Goal: Task Accomplishment & Management: Use online tool/utility

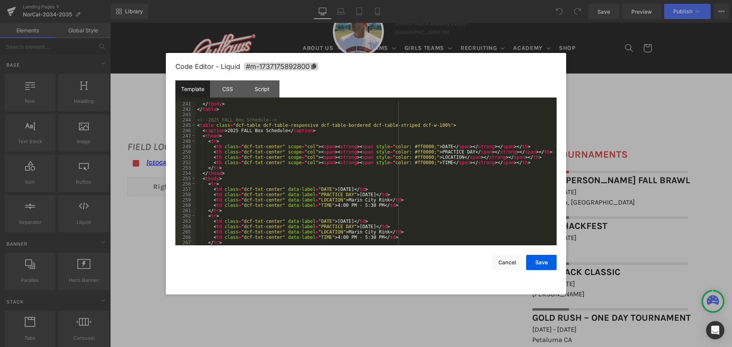
scroll to position [1304, 0]
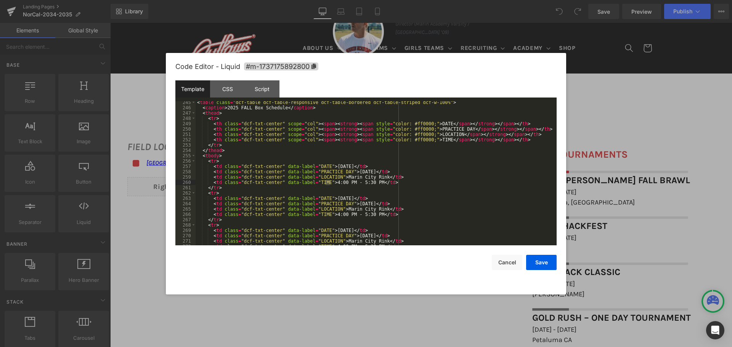
drag, startPoint x: 326, startPoint y: 182, endPoint x: 330, endPoint y: 182, distance: 3.8
click at [330, 182] on div "< table class = "dcf-table dcf-table-responsive dcf-table-bordered dcf-table-st…" at bounding box center [375, 177] width 358 height 155
click at [328, 182] on div "< table class = "dcf-table dcf-table-responsive dcf-table-bordered dcf-table-st…" at bounding box center [375, 173] width 358 height 144
click at [352, 182] on div "< table class = "dcf-table dcf-table-responsive dcf-table-bordered dcf-table-st…" at bounding box center [375, 177] width 358 height 155
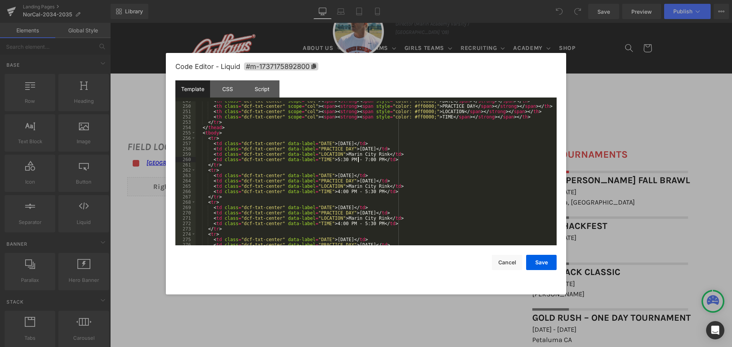
scroll to position [1326, 0]
click at [206, 139] on div "< th class = "dcf-txt-center" scope = "col" > < span > < strong > < span style …" at bounding box center [375, 175] width 358 height 155
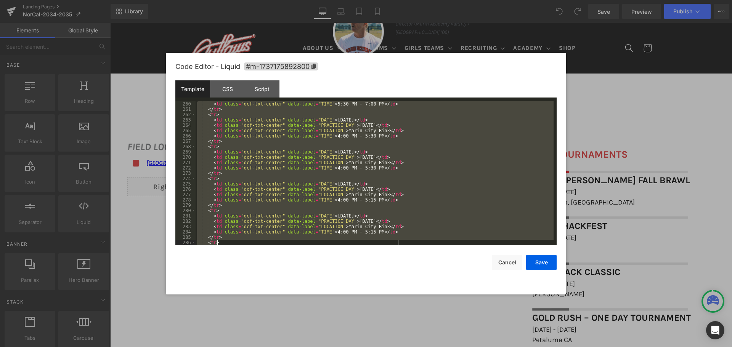
scroll to position [1425, 0]
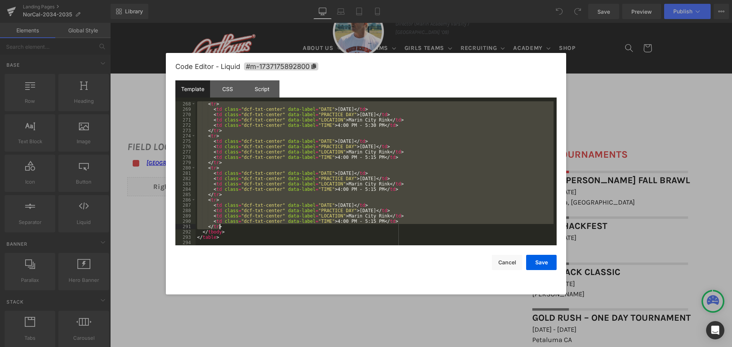
drag, startPoint x: 207, startPoint y: 137, endPoint x: 232, endPoint y: 226, distance: 92.3
click at [232, 226] on div "< tr > < td class = "dcf-txt-center" data-label = "DATE" > [DATE] </ td > < td …" at bounding box center [375, 178] width 358 height 155
click at [223, 226] on div "< tr > < td class = "dcf-txt-center" data-label = "DATE" > [DATE] </ td > < td …" at bounding box center [375, 173] width 358 height 144
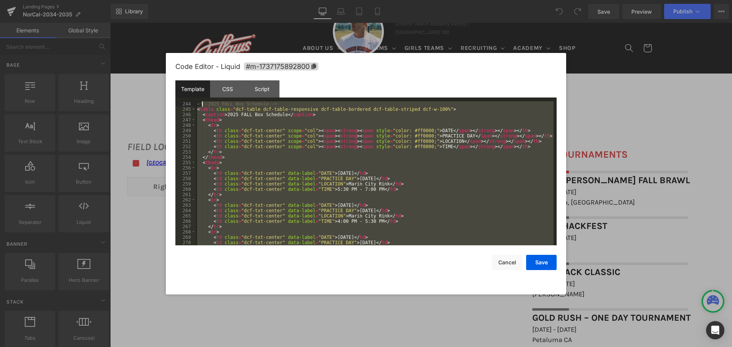
scroll to position [1265, 0]
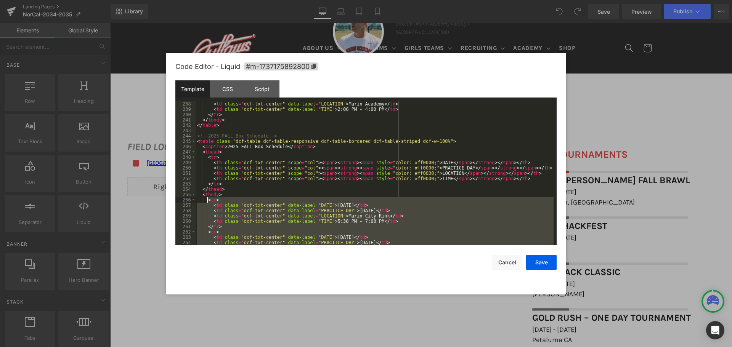
drag, startPoint x: 222, startPoint y: 227, endPoint x: 208, endPoint y: 202, distance: 28.7
click at [208, 202] on div "< td class = "dcf-txt-center" data-label = "LOCATION" > Marin Academy </ td > <…" at bounding box center [375, 178] width 358 height 155
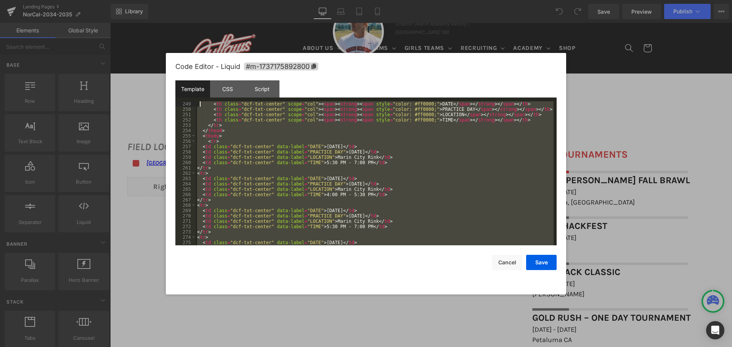
scroll to position [1313, 0]
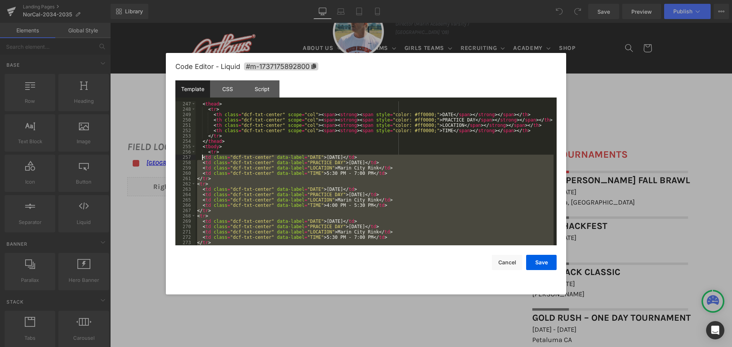
drag, startPoint x: 210, startPoint y: 225, endPoint x: 203, endPoint y: 160, distance: 66.0
click at [203, 160] on div "< thead > < tr > < th class = "dcf-txt-center" scope = "col" > < span > < stron…" at bounding box center [375, 178] width 358 height 155
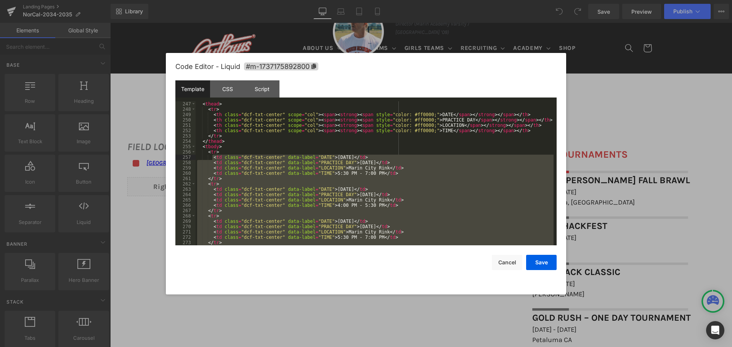
click at [262, 149] on div "< thead > < tr > < th class = "dcf-txt-center" scope = "col" > < span > < stron…" at bounding box center [375, 178] width 358 height 155
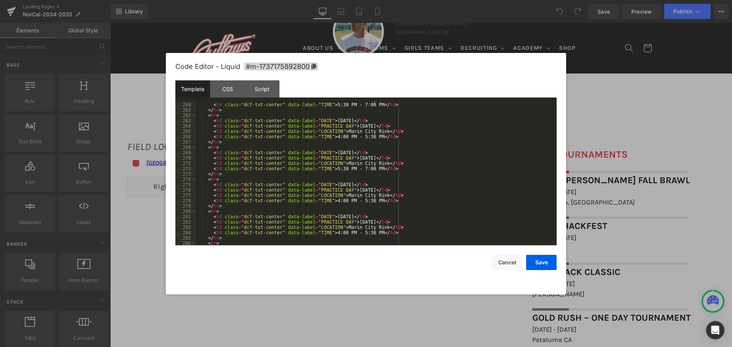
scroll to position [1290, 0]
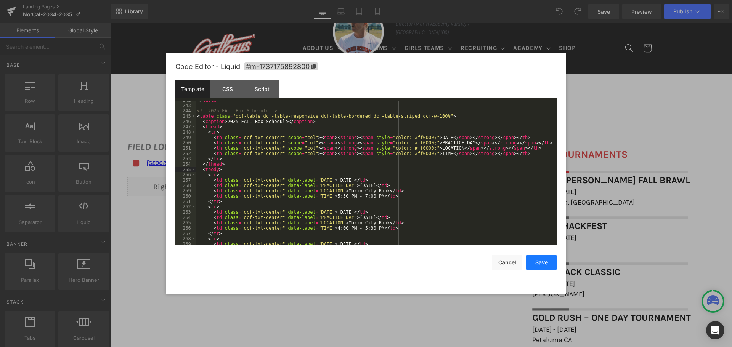
click at [541, 264] on button "Save" at bounding box center [541, 262] width 30 height 15
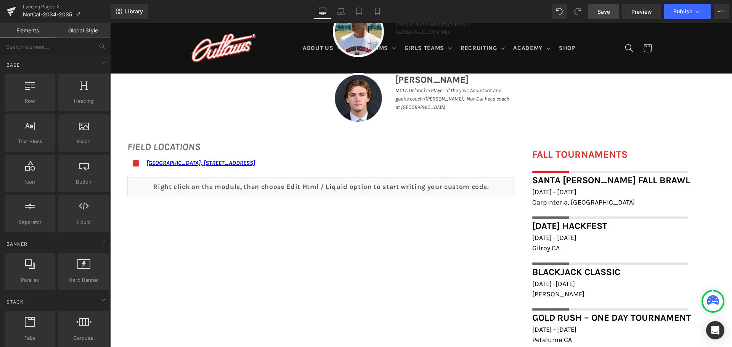
click at [605, 14] on span "Save" at bounding box center [603, 12] width 13 height 8
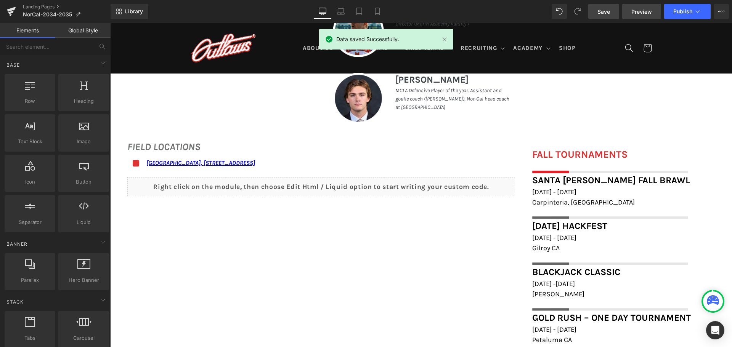
click at [640, 9] on span "Preview" at bounding box center [641, 12] width 21 height 8
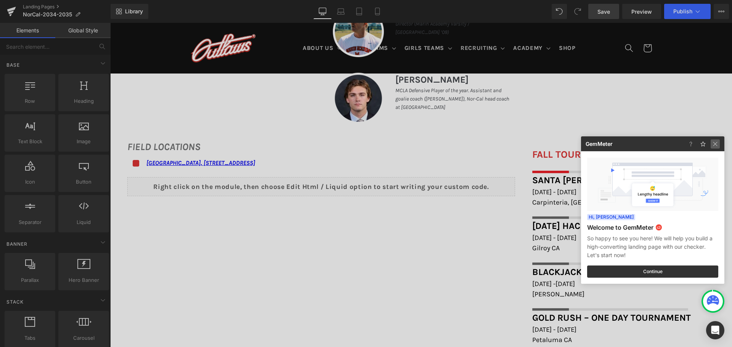
click at [717, 142] on img at bounding box center [714, 144] width 9 height 9
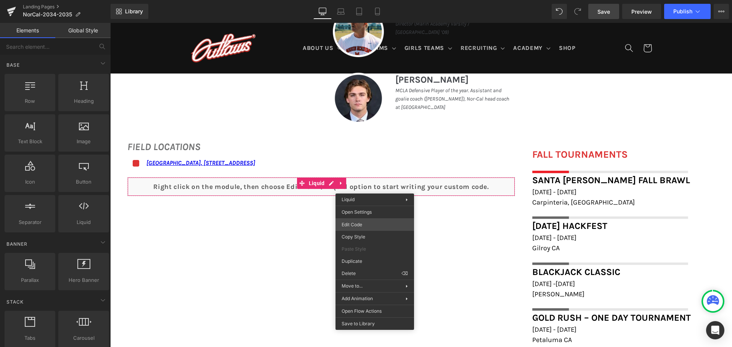
click at [374, 0] on div "You are previewing how the will restyle your page. You can not edit Elements in…" at bounding box center [366, 0] width 732 height 0
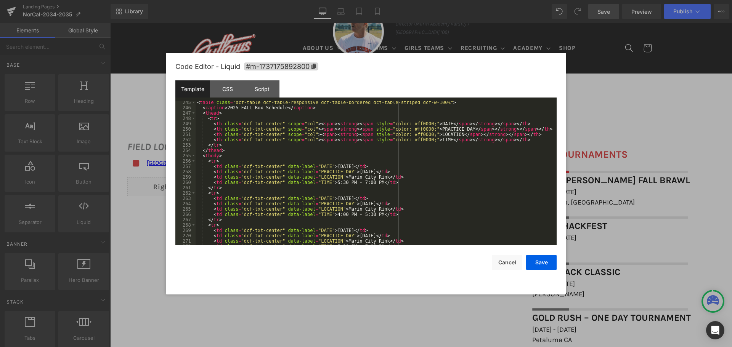
scroll to position [1304, 0]
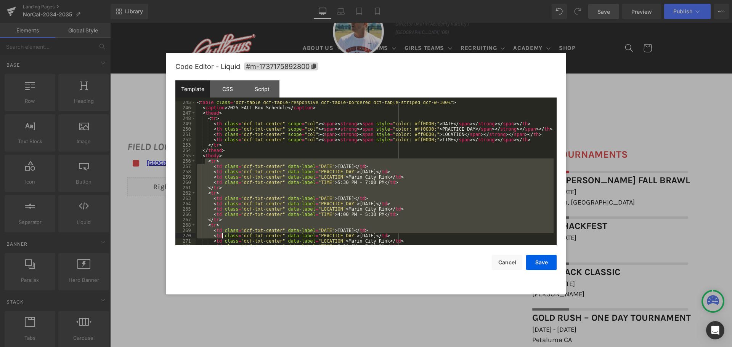
drag, startPoint x: 205, startPoint y: 160, endPoint x: 220, endPoint y: 220, distance: 62.3
click at [225, 231] on div "< table class = "dcf-table dcf-table-responsive dcf-table-bordered dcf-table-st…" at bounding box center [375, 177] width 358 height 155
click at [208, 162] on div "< table class = "dcf-table dcf-table-responsive dcf-table-bordered dcf-table-st…" at bounding box center [375, 173] width 358 height 144
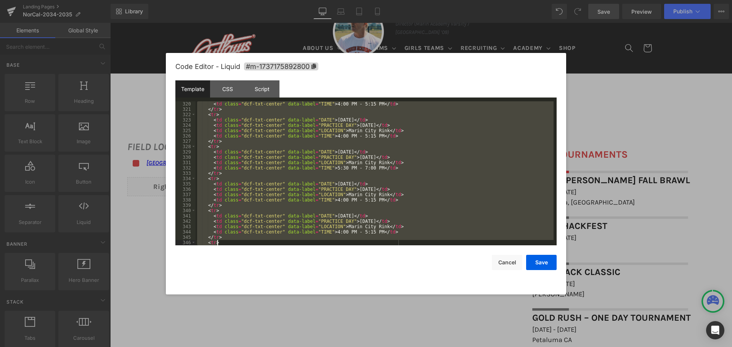
scroll to position [1745, 0]
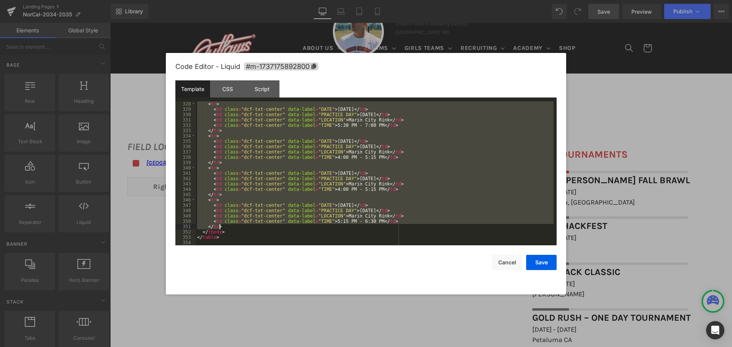
drag, startPoint x: 207, startPoint y: 162, endPoint x: 249, endPoint y: 226, distance: 77.2
click at [249, 226] on div "< tr > < td class = "dcf-txt-center" data-label = "DATE" > [DATE] </ td > < td …" at bounding box center [375, 178] width 358 height 155
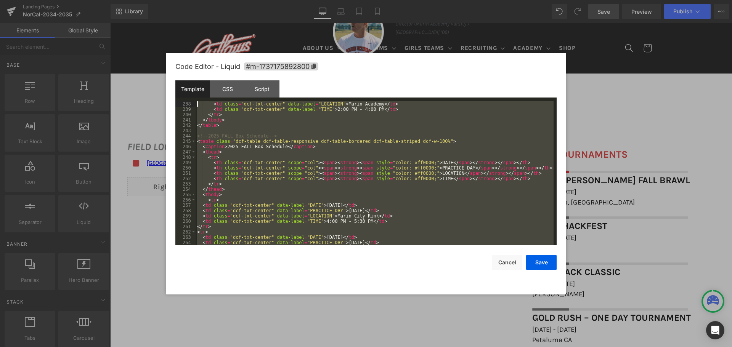
scroll to position [1233, 0]
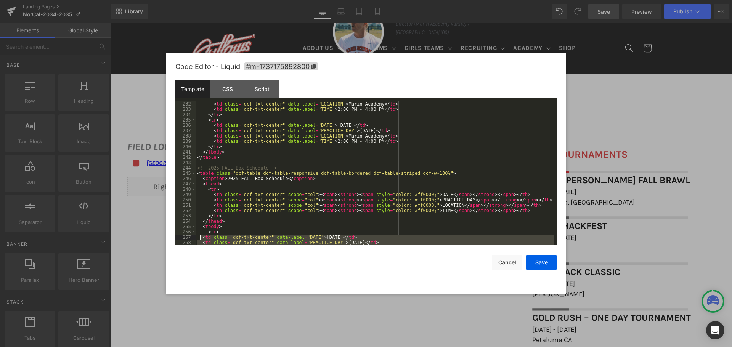
drag, startPoint x: 212, startPoint y: 226, endPoint x: 200, endPoint y: 237, distance: 15.4
click at [200, 237] on div "< td class = "dcf-txt-center" data-label = "LOCATION" > Marin Academy </ td > <…" at bounding box center [375, 178] width 358 height 155
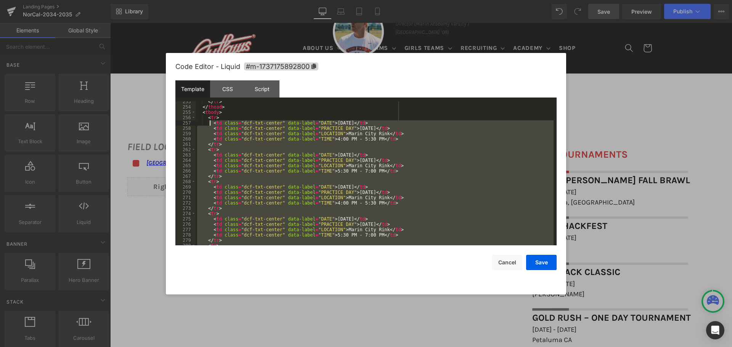
scroll to position [1347, 0]
click at [532, 264] on button "Save" at bounding box center [541, 262] width 30 height 15
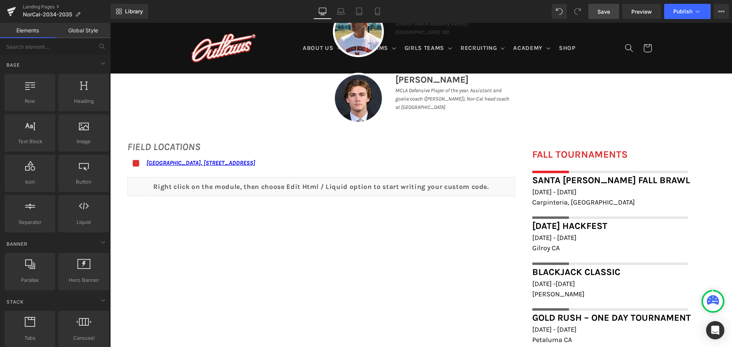
click at [603, 13] on span "Save" at bounding box center [603, 12] width 13 height 8
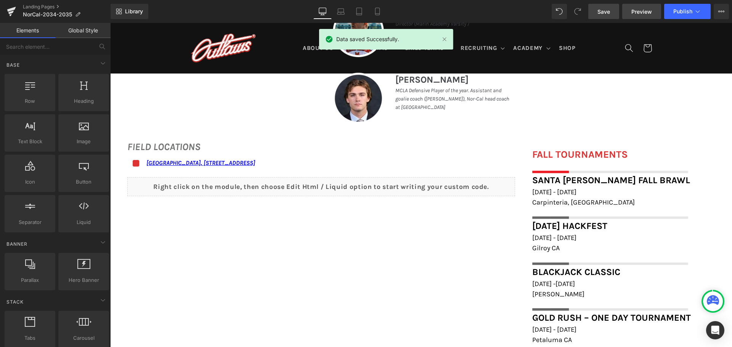
click at [638, 12] on span "Preview" at bounding box center [641, 12] width 21 height 8
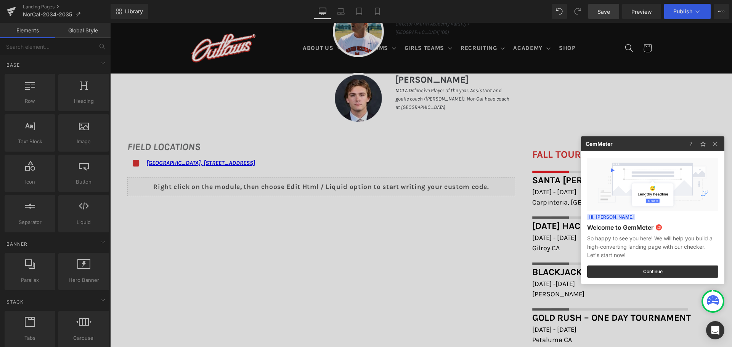
click at [686, 10] on div at bounding box center [366, 173] width 732 height 347
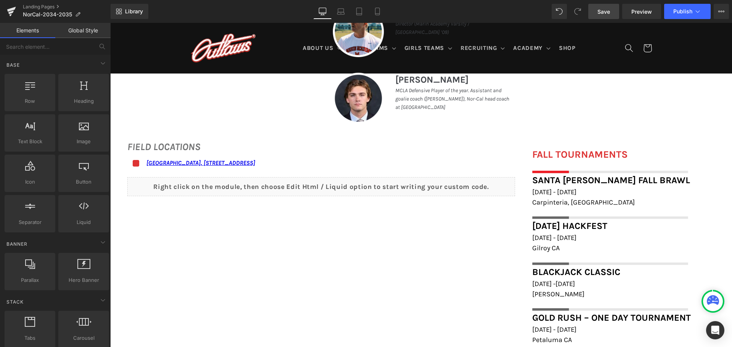
click at [686, 10] on span "Publish" at bounding box center [682, 11] width 19 height 6
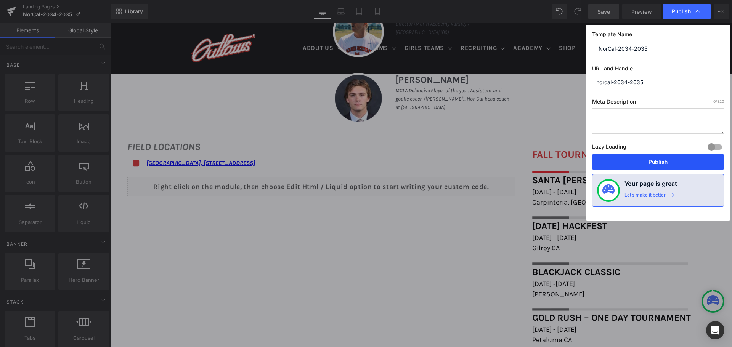
click at [652, 165] on button "Publish" at bounding box center [658, 161] width 132 height 15
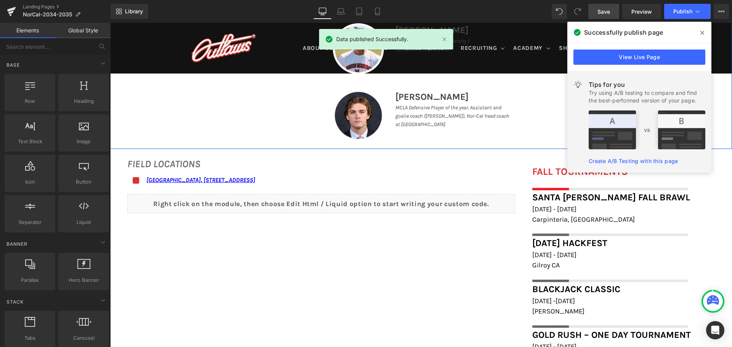
scroll to position [496, 0]
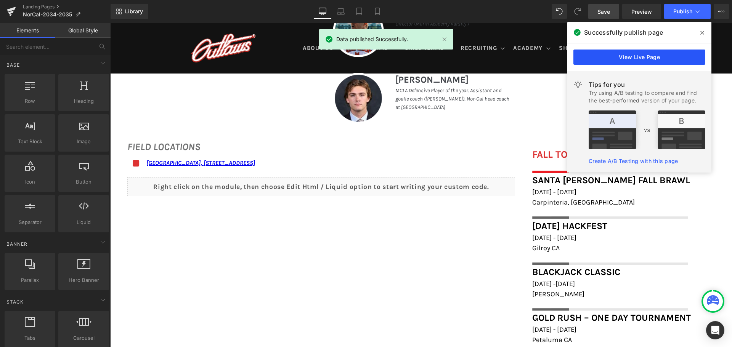
click at [624, 57] on link "View Live Page" at bounding box center [639, 57] width 132 height 15
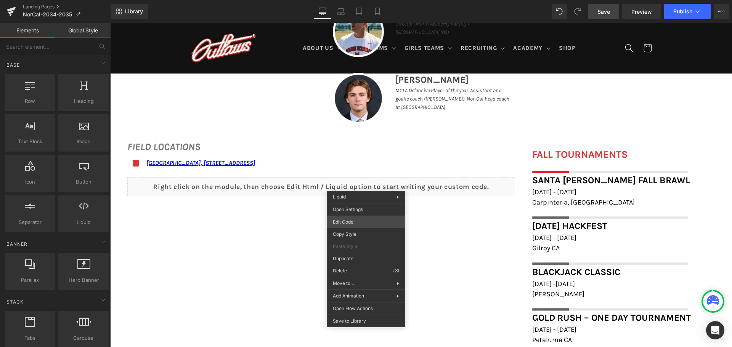
click at [365, 0] on div "You are previewing how the will restyle your page. You can not edit Elements in…" at bounding box center [366, 0] width 732 height 0
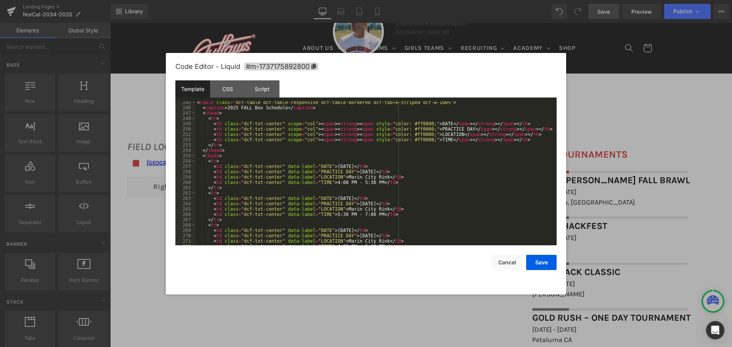
scroll to position [1304, 0]
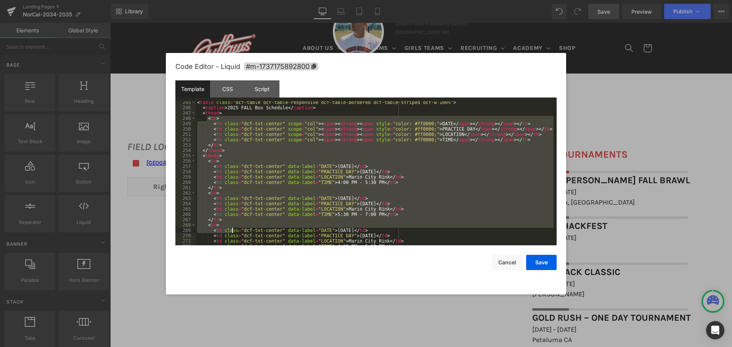
drag, startPoint x: 207, startPoint y: 117, endPoint x: 231, endPoint y: 188, distance: 74.9
click at [231, 194] on div "< table class = "dcf-table dcf-table-responsive dcf-table-bordered dcf-table-st…" at bounding box center [375, 177] width 358 height 155
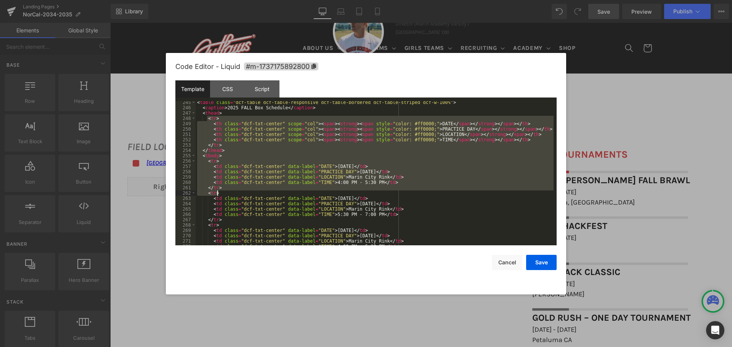
click at [212, 153] on div "< table class = "dcf-table dcf-table-responsive dcf-table-bordered dcf-table-st…" at bounding box center [375, 173] width 358 height 144
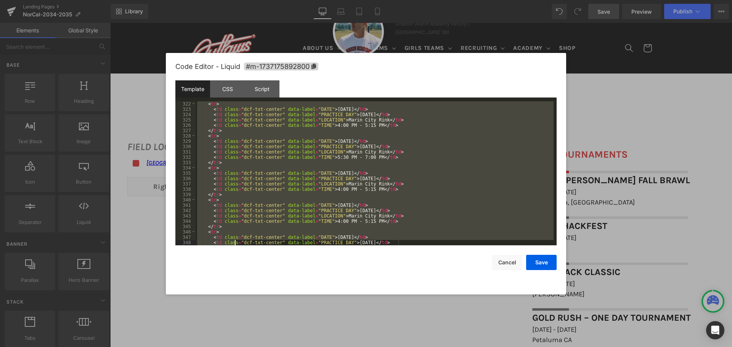
scroll to position [1745, 0]
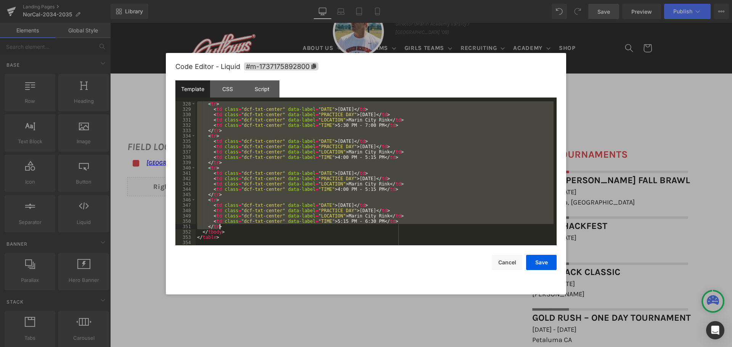
drag, startPoint x: 206, startPoint y: 159, endPoint x: 241, endPoint y: 227, distance: 76.0
click at [241, 227] on div "< tr > < td class = "dcf-txt-center" data-label = "DATE" > [DATE] </ td > < td …" at bounding box center [375, 178] width 358 height 155
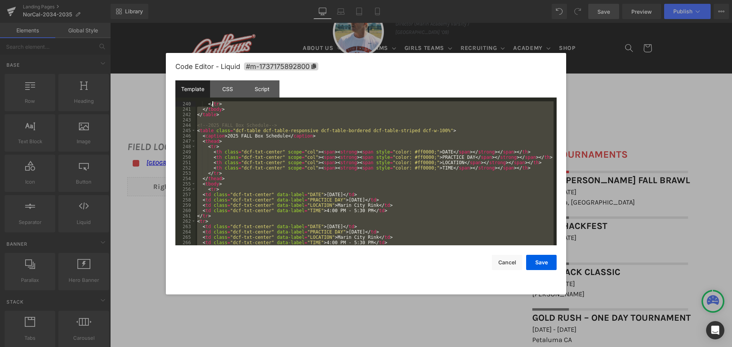
scroll to position [1233, 0]
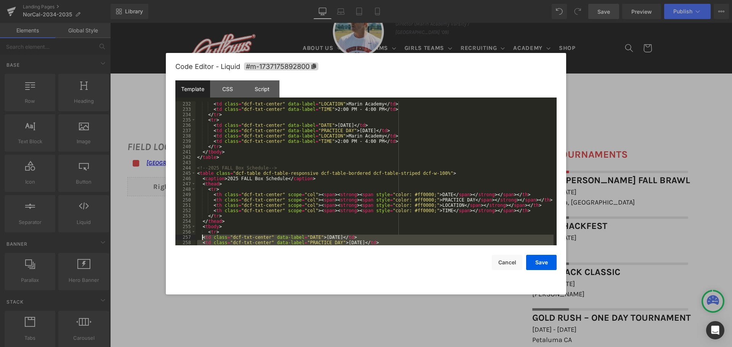
drag, startPoint x: 215, startPoint y: 226, endPoint x: 202, endPoint y: 237, distance: 16.8
click at [202, 237] on div "< td class = "dcf-txt-center" data-label = "LOCATION" > Marin Academy </ td > <…" at bounding box center [375, 178] width 358 height 155
click at [531, 260] on button "Save" at bounding box center [541, 262] width 30 height 15
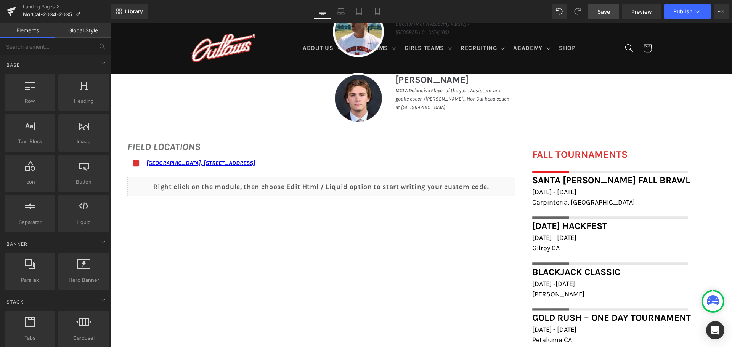
click at [598, 14] on span "Save" at bounding box center [603, 12] width 13 height 8
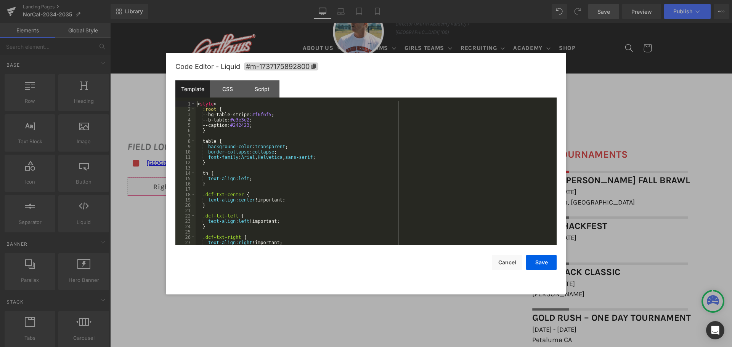
click at [408, 0] on div "You are previewing how the will restyle your page. You can not edit Elements in…" at bounding box center [366, 0] width 732 height 0
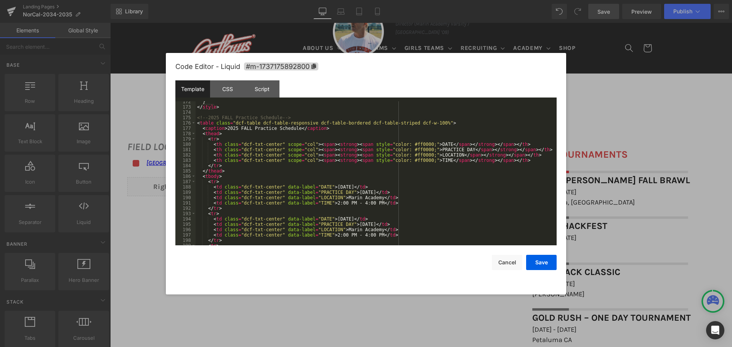
scroll to position [938, 0]
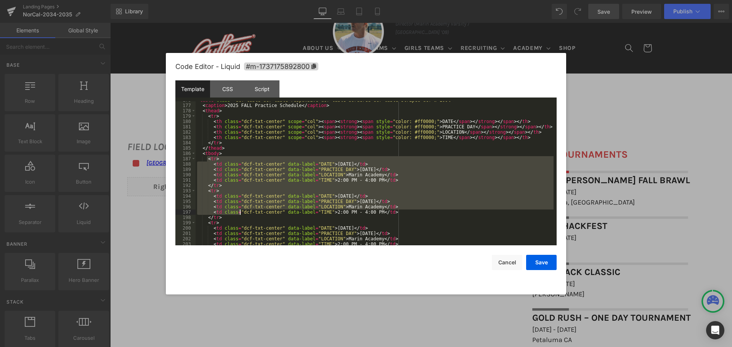
drag, startPoint x: 206, startPoint y: 157, endPoint x: 239, endPoint y: 213, distance: 64.4
click at [239, 213] on div "< table class = "dcf-table dcf-table-responsive dcf-table-bordered dcf-table-st…" at bounding box center [375, 175] width 358 height 155
click at [208, 159] on div "< table class = "dcf-table dcf-table-responsive dcf-table-bordered dcf-table-st…" at bounding box center [375, 173] width 358 height 144
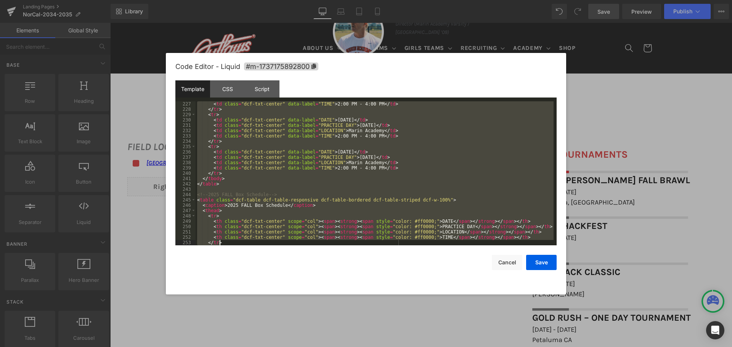
scroll to position [1206, 0]
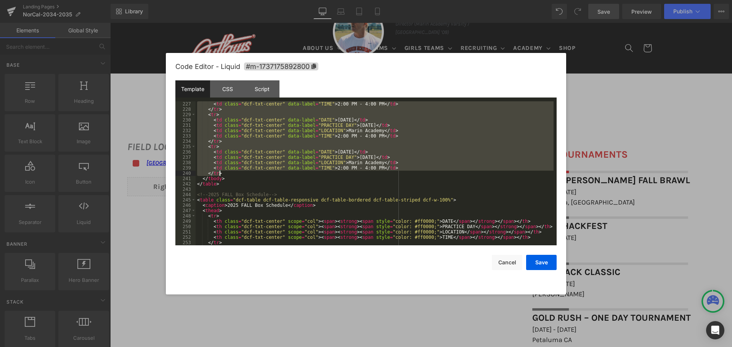
drag, startPoint x: 207, startPoint y: 158, endPoint x: 239, endPoint y: 173, distance: 35.5
click at [239, 173] on div "< td class = "dcf-txt-center" data-label = "TIME" > 2:00 PM - 4:00 PM </ td > <…" at bounding box center [375, 178] width 358 height 155
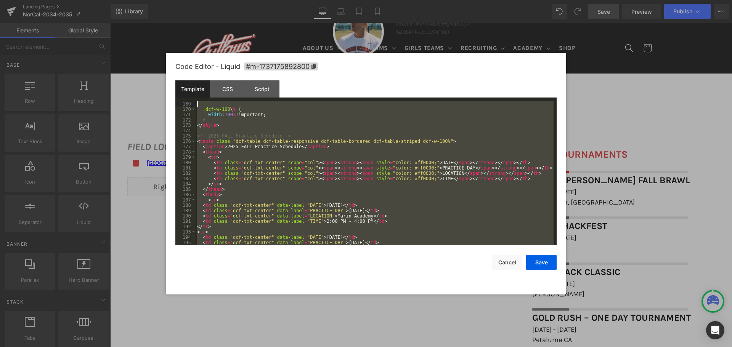
scroll to position [864, 0]
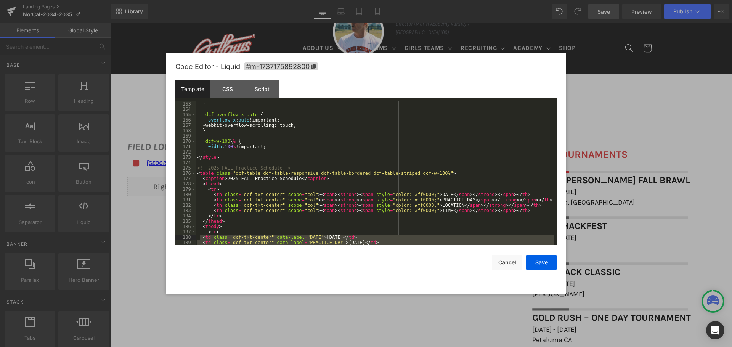
drag, startPoint x: 209, startPoint y: 203, endPoint x: 199, endPoint y: 238, distance: 36.1
click at [199, 238] on div "} .dcf-overflow-x-auto { overflow-x : auto !important; -webkit-overflow-scrolli…" at bounding box center [375, 178] width 358 height 155
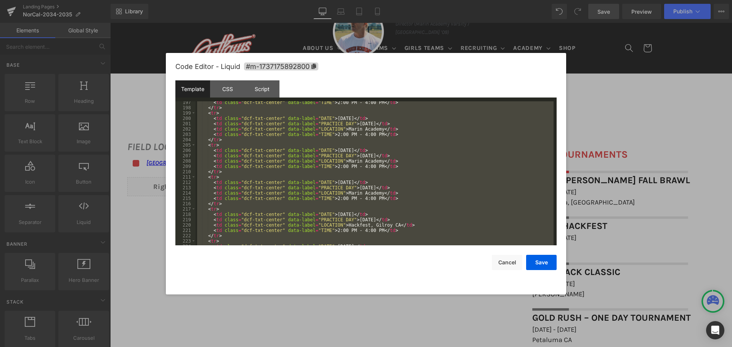
scroll to position [1047, 0]
click at [439, 204] on div "< td class = "dcf-txt-center" data-label = "TIME" > 2:00 PM - 4:00 PM </ td > <…" at bounding box center [375, 173] width 358 height 144
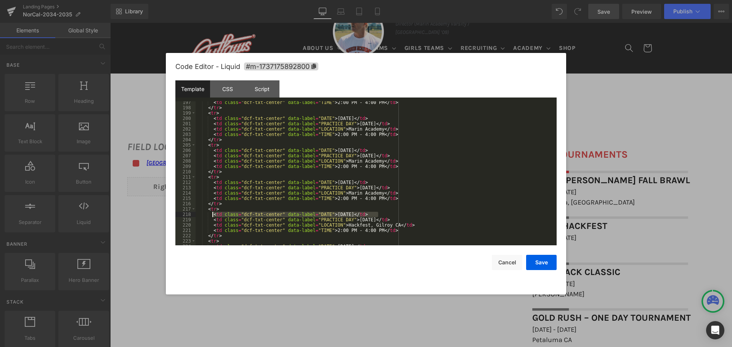
drag, startPoint x: 379, startPoint y: 213, endPoint x: 213, endPoint y: 213, distance: 166.6
click at [213, 213] on div "< td class = "dcf-txt-center" data-label = "TIME" > 2:00 PM - 4:00 PM </ td > <…" at bounding box center [375, 177] width 358 height 155
click at [549, 260] on button "Save" at bounding box center [541, 262] width 30 height 15
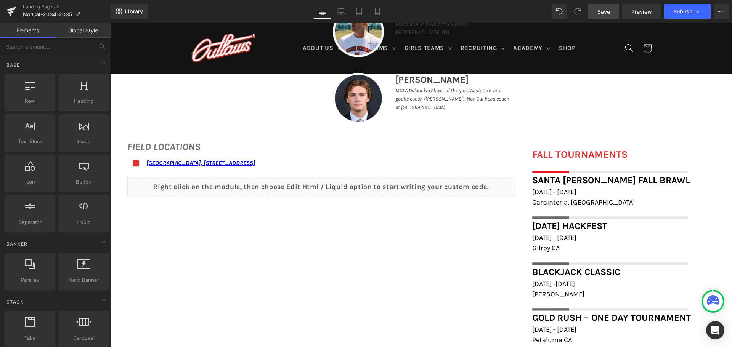
click at [604, 10] on span "Save" at bounding box center [603, 12] width 13 height 8
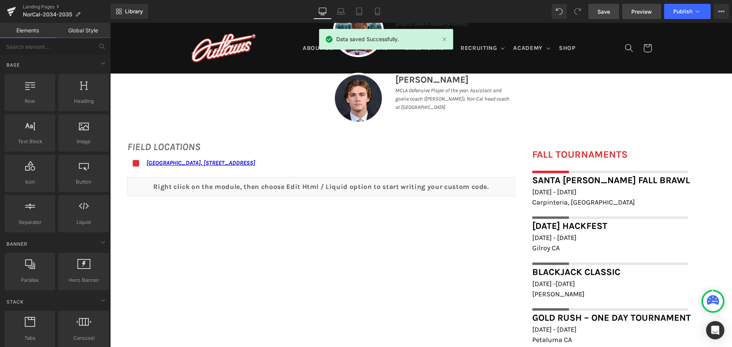
click at [638, 11] on span "Preview" at bounding box center [641, 12] width 21 height 8
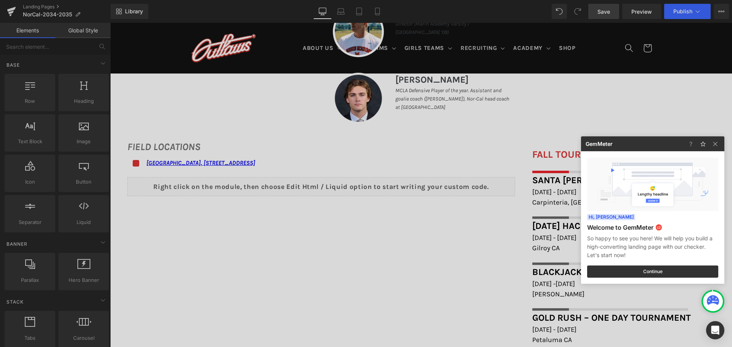
click at [677, 7] on div at bounding box center [366, 173] width 732 height 347
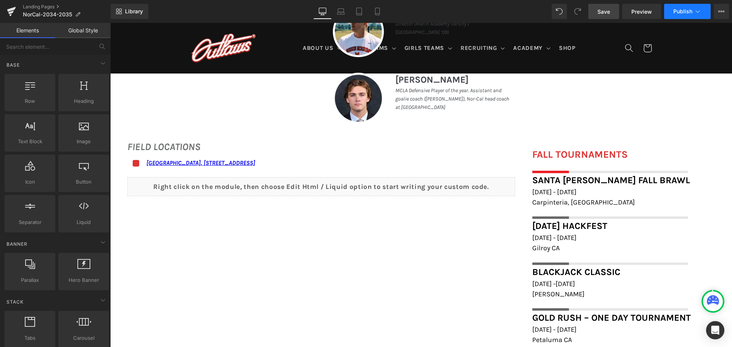
click at [675, 13] on span "Publish" at bounding box center [682, 11] width 19 height 6
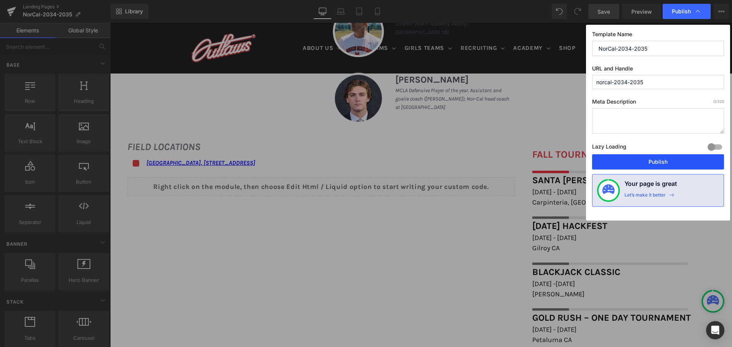
click at [647, 157] on button "Publish" at bounding box center [658, 161] width 132 height 15
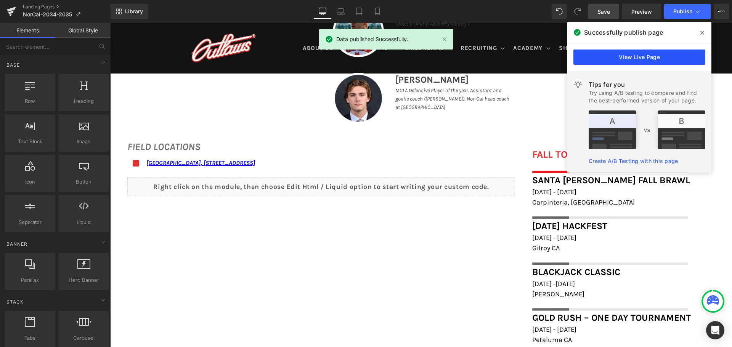
click at [628, 61] on link "View Live Page" at bounding box center [639, 57] width 132 height 15
